Goal: Information Seeking & Learning: Learn about a topic

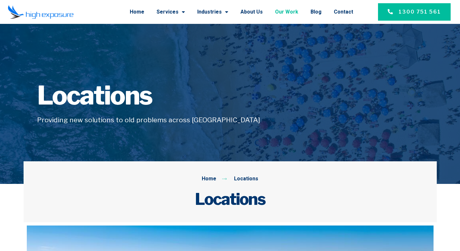
click at [292, 15] on link "Our Work" at bounding box center [286, 12] width 23 height 17
click at [185, 11] on span "Menu" at bounding box center [182, 12] width 6 height 12
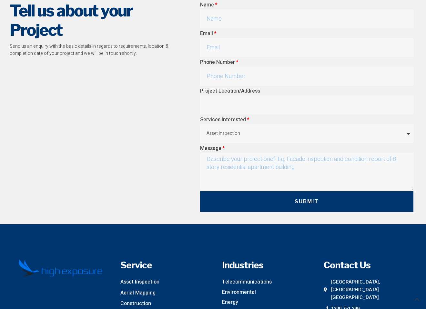
scroll to position [3111, 0]
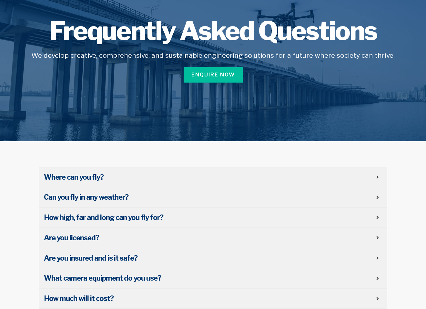
scroll to position [93, 0]
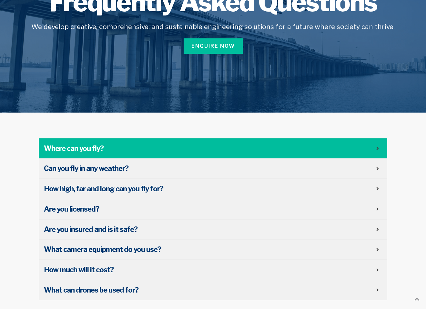
click at [224, 148] on span "Where can you fly?" at bounding box center [210, 149] width 332 height 10
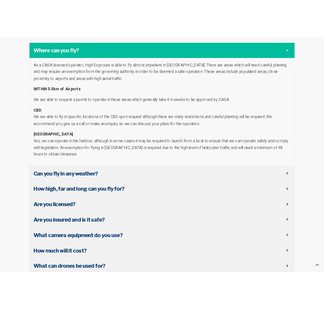
scroll to position [0, 0]
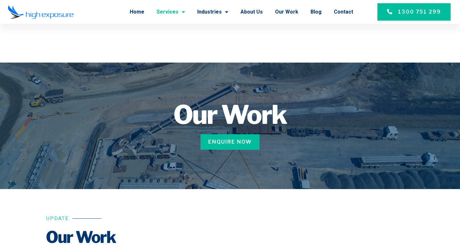
click at [181, 13] on link "Services" at bounding box center [171, 12] width 28 height 17
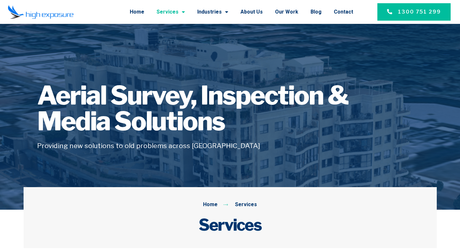
click at [185, 11] on span "Menu" at bounding box center [182, 12] width 6 height 12
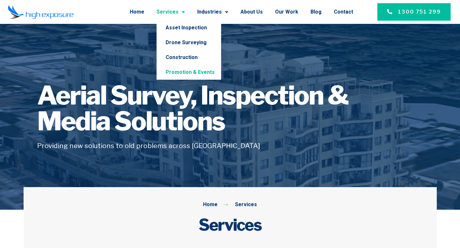
click at [196, 72] on link "Promotion & Events" at bounding box center [189, 72] width 65 height 15
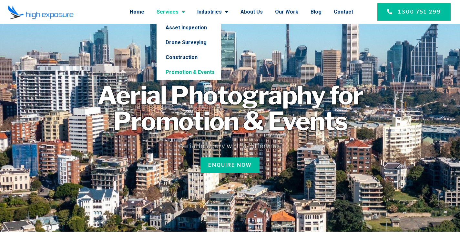
click at [173, 14] on link "Services" at bounding box center [171, 12] width 28 height 17
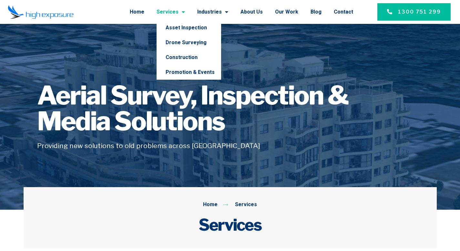
click at [177, 14] on link "Services" at bounding box center [171, 12] width 28 height 17
click at [185, 12] on span "Menu" at bounding box center [182, 12] width 6 height 12
click at [191, 27] on link "Asset Inspection" at bounding box center [189, 27] width 65 height 15
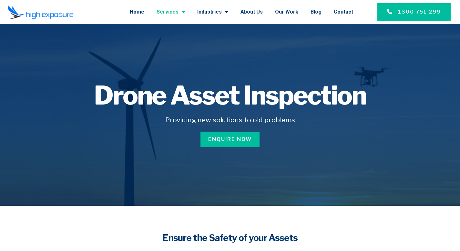
click at [174, 11] on link "Services" at bounding box center [171, 12] width 28 height 17
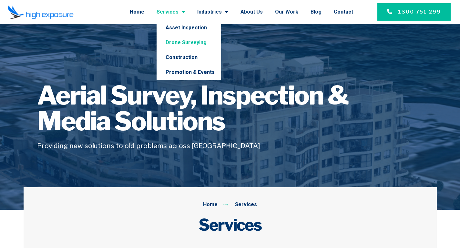
click at [187, 43] on link "Drone Surveying" at bounding box center [189, 42] width 65 height 15
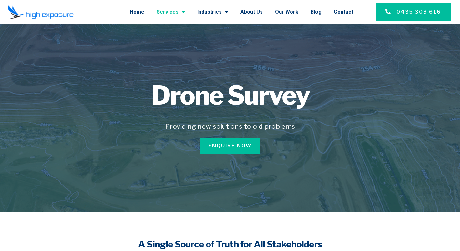
click at [185, 12] on span "Menu" at bounding box center [182, 12] width 6 height 12
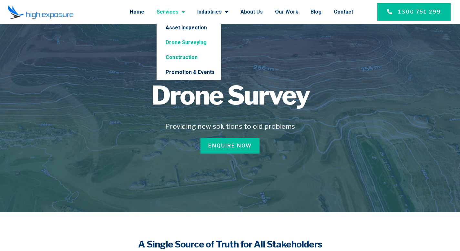
click at [197, 57] on link "Construction" at bounding box center [189, 57] width 65 height 15
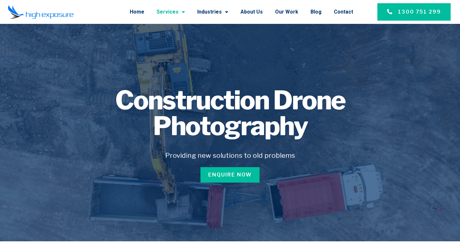
click at [180, 11] on link "Services" at bounding box center [171, 12] width 28 height 17
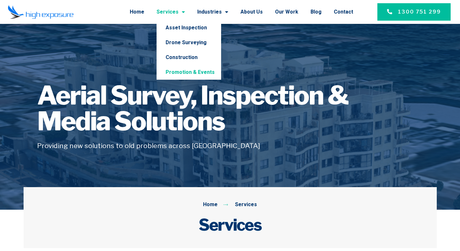
click at [196, 71] on link "Promotion & Events" at bounding box center [189, 72] width 65 height 15
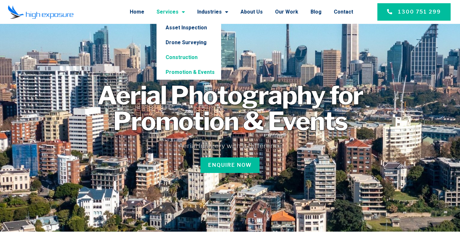
click at [186, 58] on link "Construction" at bounding box center [189, 57] width 65 height 15
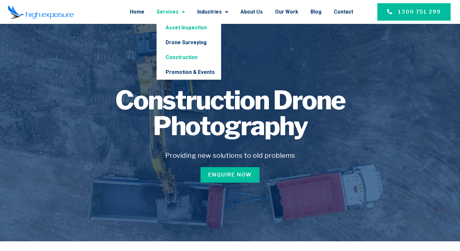
click at [179, 29] on link "Asset Inspection" at bounding box center [189, 27] width 65 height 15
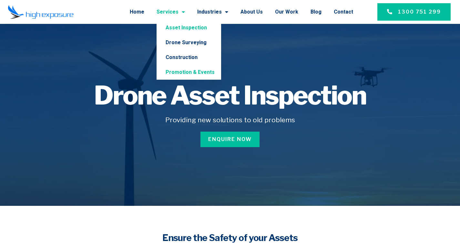
click at [192, 73] on link "Promotion & Events" at bounding box center [189, 72] width 65 height 15
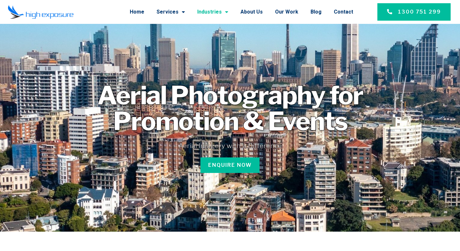
click at [220, 11] on link "Industries" at bounding box center [212, 12] width 31 height 17
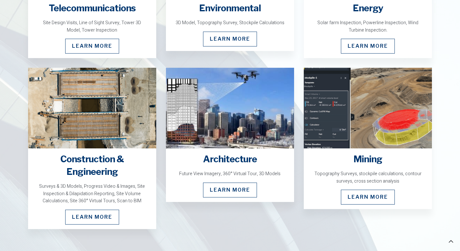
scroll to position [550, 0]
